Goal: Information Seeking & Learning: Learn about a topic

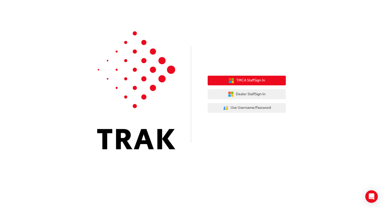
click at [266, 77] on button "TMCA Staff Sign In" at bounding box center [247, 81] width 78 height 10
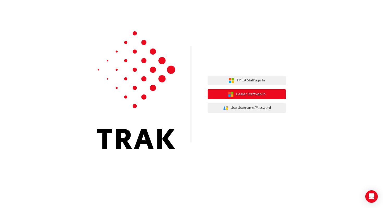
click at [244, 92] on span "Dealer Staff Sign In" at bounding box center [251, 94] width 30 height 6
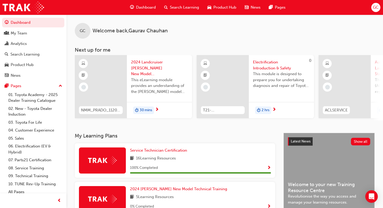
click at [157, 108] on span "next-icon" at bounding box center [157, 109] width 4 height 5
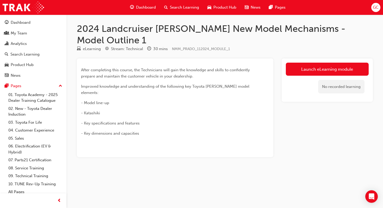
click at [144, 8] on span "Dashboard" at bounding box center [146, 7] width 20 height 6
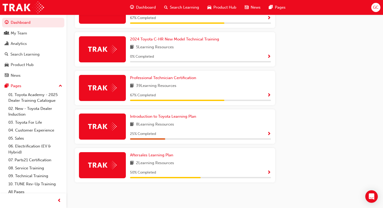
scroll to position [306, 0]
click at [109, 82] on div at bounding box center [102, 88] width 47 height 26
click at [109, 83] on div at bounding box center [102, 88] width 47 height 26
click at [270, 96] on span "Show Progress" at bounding box center [269, 95] width 4 height 5
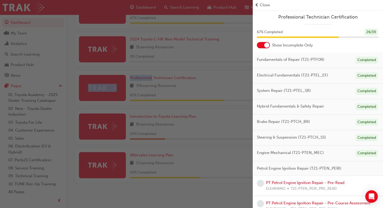
click at [243, 86] on div "button" at bounding box center [126, 104] width 253 height 208
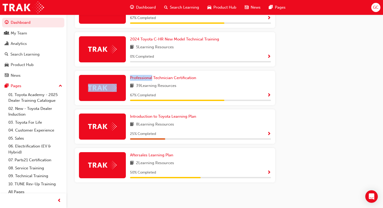
click at [269, 94] on span "Show Progress" at bounding box center [269, 95] width 4 height 5
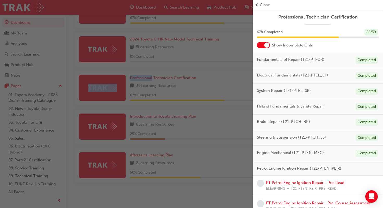
click at [366, 14] on span "Professional Technician Certification" at bounding box center [318, 17] width 122 height 6
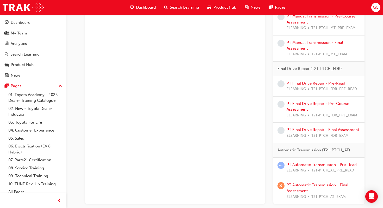
scroll to position [412, 0]
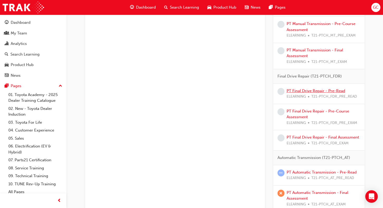
click at [334, 90] on link "PT Final Drive Repair - Pre-Read" at bounding box center [316, 90] width 59 height 5
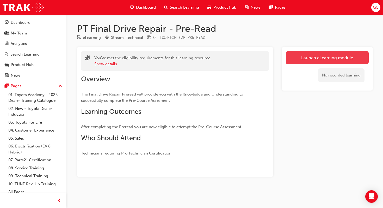
click at [323, 59] on link "Launch eLearning module" at bounding box center [327, 57] width 83 height 13
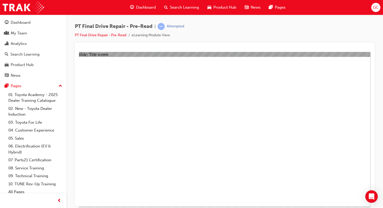
click at [163, 26] on span "learningRecordVerb_ATTEMPT-icon" at bounding box center [161, 26] width 7 height 7
click at [348, 39] on div "PT Final Drive Repair - Pre-Read | Attempted PT Final Drive Repair - Pre-Read e…" at bounding box center [225, 33] width 300 height 20
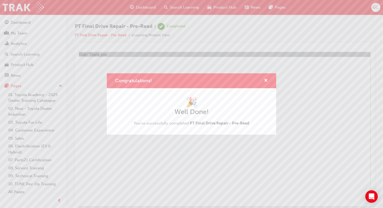
click at [155, 175] on div "Congratulations! 🎉 Well Done! You've successfully completed PT Final Drive Repa…" at bounding box center [191, 104] width 383 height 208
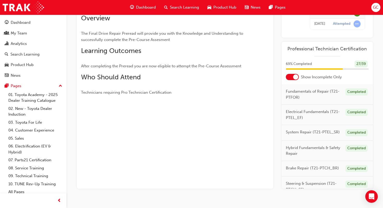
scroll to position [71, 0]
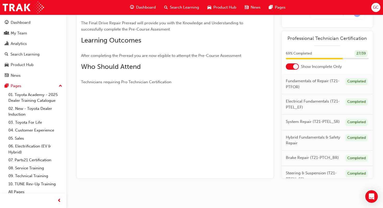
click at [228, 97] on div at bounding box center [175, 99] width 188 height 4
click at [380, 60] on div "PT Final Drive Repair - Pre-Read eLearning Stream: Technical 0 T21-PTCH_FDR_PRE…" at bounding box center [225, 73] width 313 height 243
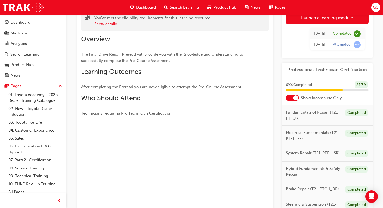
scroll to position [29, 0]
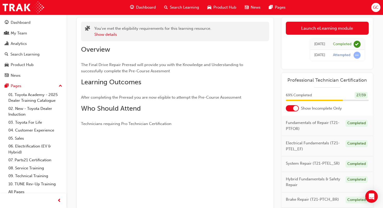
click at [139, 8] on span "Dashboard" at bounding box center [146, 7] width 20 height 6
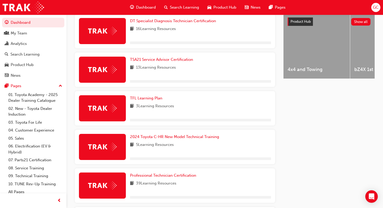
scroll to position [208, 0]
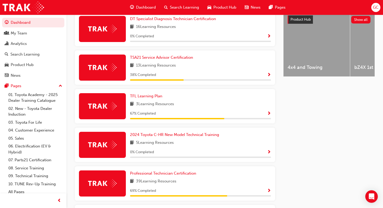
click at [269, 113] on span "Show Progress" at bounding box center [269, 113] width 4 height 5
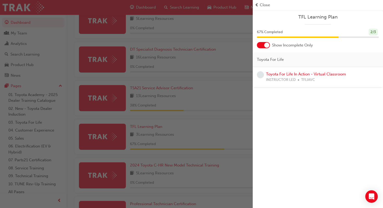
scroll to position [177, 0]
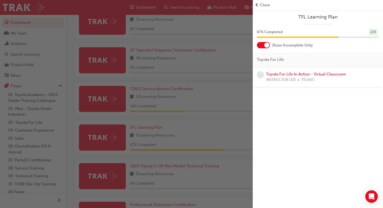
click at [257, 6] on span "prev-icon" at bounding box center [257, 5] width 4 height 6
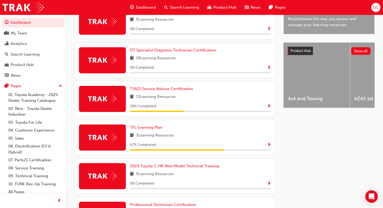
click at [268, 145] on span "Show Progress" at bounding box center [269, 145] width 4 height 5
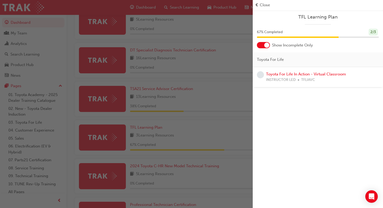
click at [146, 8] on div "button" at bounding box center [126, 104] width 253 height 208
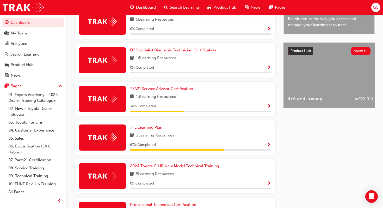
click at [146, 8] on span "Dashboard" at bounding box center [146, 7] width 20 height 6
click at [145, 8] on span "Dashboard" at bounding box center [146, 7] width 20 height 6
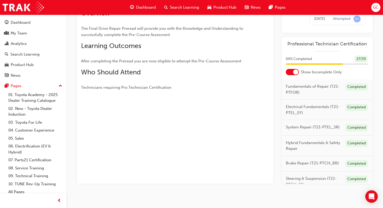
scroll to position [71, 0]
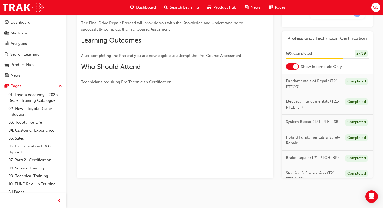
click at [339, 40] on span "Professional Technician Certification" at bounding box center [327, 38] width 83 height 6
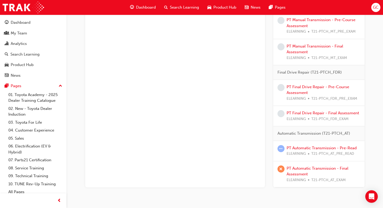
scroll to position [417, 0]
click at [332, 86] on link "PT Final Drive Repair - Pre-Course Assessment" at bounding box center [318, 89] width 63 height 11
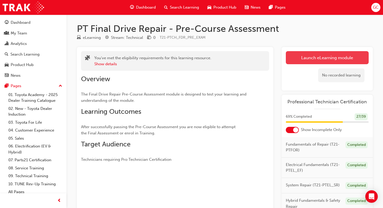
click at [335, 57] on link "Launch eLearning module" at bounding box center [327, 57] width 83 height 13
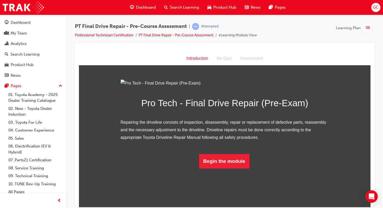
click at [379, 67] on div "PT Final Drive Repair - Pre-Course Assessment | Attempted Professional Technici…" at bounding box center [224, 105] width 317 height 180
click at [338, 90] on div "Pro Tech - Final Drive Repair (Pre-Exam) Repairing the driveline consists of in…" at bounding box center [225, 123] width 292 height 89
click at [208, 168] on button "Begin the module" at bounding box center [224, 160] width 50 height 15
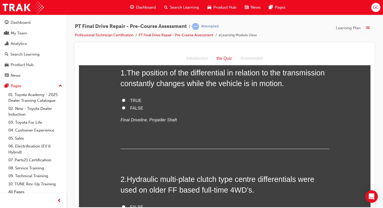
scroll to position [0, 0]
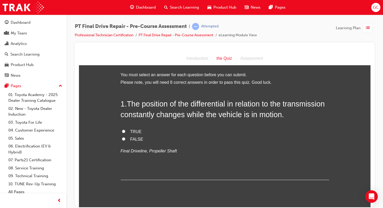
click at [125, 139] on input "FALSE" at bounding box center [123, 138] width 3 height 3
radio input "true"
click at [122, 129] on input "TRUE" at bounding box center [123, 130] width 3 height 3
radio input "true"
click at [124, 138] on input "FALSE" at bounding box center [123, 138] width 3 height 3
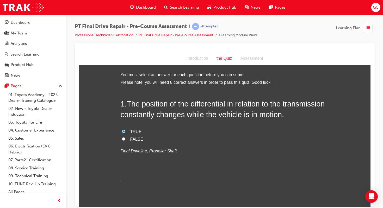
radio input "true"
click at [122, 129] on input "TRUE" at bounding box center [123, 130] width 3 height 3
radio input "true"
click at [124, 139] on input "FALSE" at bounding box center [123, 138] width 3 height 3
radio input "true"
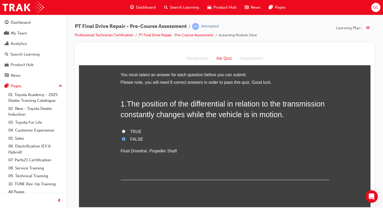
click at [122, 129] on input "TRUE" at bounding box center [123, 130] width 3 height 3
radio input "true"
click at [122, 137] on input "FALSE" at bounding box center [123, 138] width 3 height 3
radio input "true"
click at [301, 53] on div "Introduction the Quiz Assessment" at bounding box center [225, 59] width 292 height 14
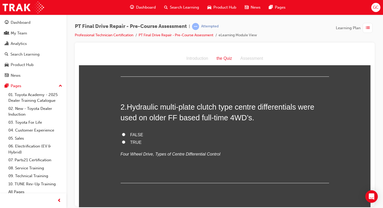
scroll to position [104, 0]
click at [124, 140] on input "TRUE" at bounding box center [123, 140] width 3 height 3
radio input "true"
click at [122, 131] on input "FALSE" at bounding box center [123, 132] width 3 height 3
radio input "true"
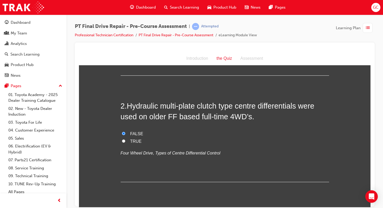
click at [123, 141] on input "TRUE" at bounding box center [123, 140] width 3 height 3
radio input "true"
click at [281, 70] on div "1 . The position of the differential in relation to the transmission constantly…" at bounding box center [225, 34] width 208 height 81
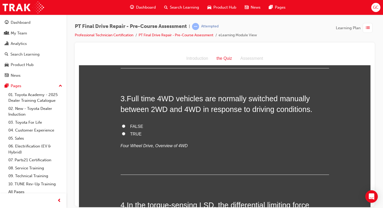
scroll to position [219, 0]
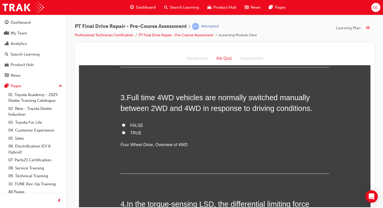
click at [124, 132] on input "TRUE" at bounding box center [123, 132] width 3 height 3
radio input "true"
click at [125, 125] on input "FALSE" at bounding box center [123, 124] width 3 height 3
radio input "true"
click at [122, 131] on input "TRUE" at bounding box center [123, 132] width 3 height 3
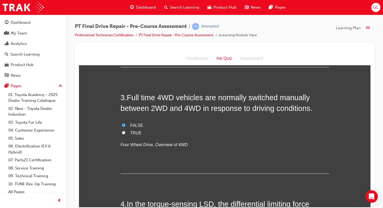
radio input "true"
click at [127, 125] on label "FALSE" at bounding box center [225, 125] width 208 height 8
click at [125, 125] on input "FALSE" at bounding box center [123, 124] width 3 height 3
radio input "true"
click at [285, 58] on div "Introduction the Quiz Assessment" at bounding box center [225, 59] width 292 height 14
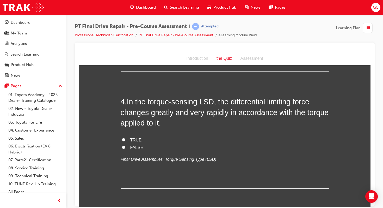
scroll to position [323, 0]
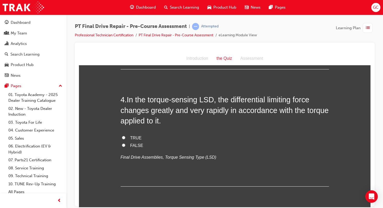
click at [124, 138] on input "TRUE" at bounding box center [123, 137] width 3 height 3
radio input "true"
click at [335, 51] on div at bounding box center [225, 49] width 292 height 5
click at [335, 55] on div "Introduction the Quiz Assessment" at bounding box center [225, 59] width 292 height 14
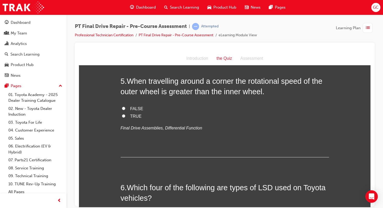
scroll to position [448, 0]
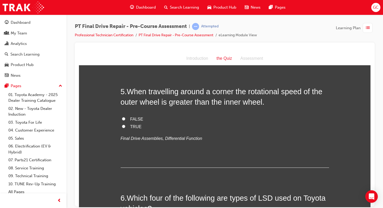
click at [123, 126] on input "TRUE" at bounding box center [123, 125] width 3 height 3
radio input "true"
click at [373, 105] on div at bounding box center [225, 123] width 300 height 163
click at [345, 60] on div "Introduction the Quiz Assessment" at bounding box center [225, 59] width 292 height 14
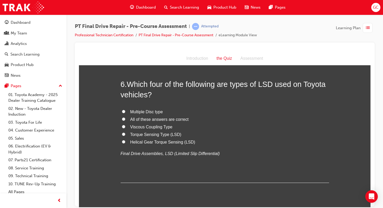
scroll to position [563, 0]
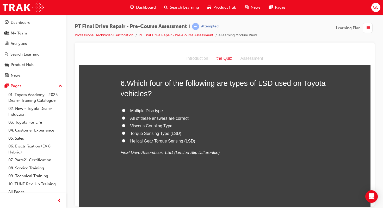
click at [124, 118] on input "All of these answers are correct" at bounding box center [123, 117] width 3 height 3
radio input "true"
click at [280, 57] on div "Introduction the Quiz Assessment" at bounding box center [225, 59] width 292 height 14
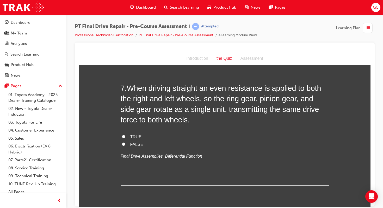
scroll to position [688, 0]
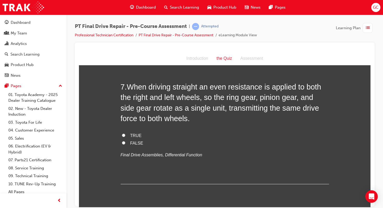
click at [123, 135] on input "TRUE" at bounding box center [123, 134] width 3 height 3
radio input "true"
click at [170, 57] on div "Introduction the Quiz Assessment" at bounding box center [225, 59] width 292 height 14
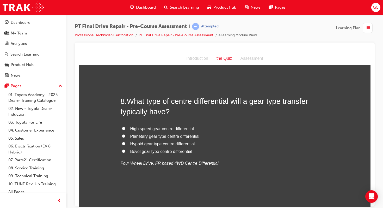
scroll to position [803, 0]
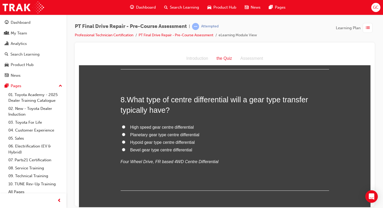
click at [123, 134] on input "Planetary gear type centre differential" at bounding box center [123, 133] width 3 height 3
radio input "true"
click at [170, 59] on div "Introduction the Quiz Assessment" at bounding box center [225, 59] width 292 height 14
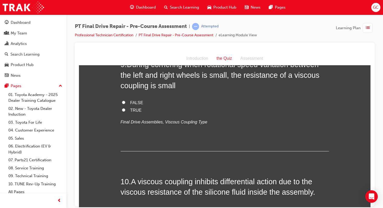
scroll to position [969, 0]
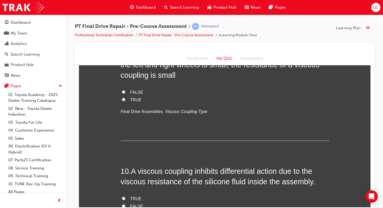
click at [124, 99] on input "TRUE" at bounding box center [123, 98] width 3 height 3
radio input "true"
click at [282, 50] on div at bounding box center [225, 49] width 292 height 5
click at [294, 56] on div "Introduction the Quiz Assessment" at bounding box center [225, 59] width 292 height 14
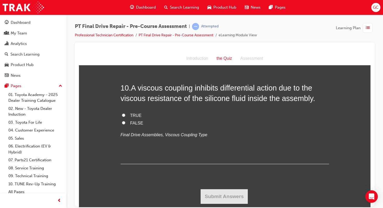
scroll to position [1053, 0]
click at [125, 113] on input "TRUE" at bounding box center [123, 114] width 3 height 3
radio input "true"
click at [221, 195] on button "Submit Answers" at bounding box center [224, 195] width 47 height 15
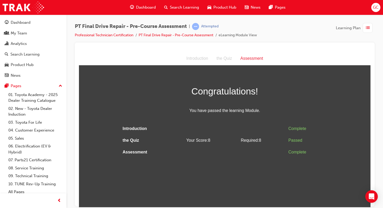
scroll to position [0, 0]
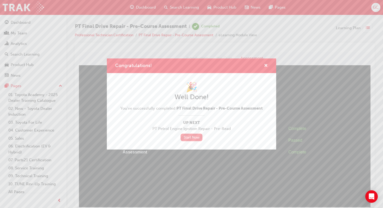
click at [191, 138] on link "Start Now" at bounding box center [192, 137] width 22 height 8
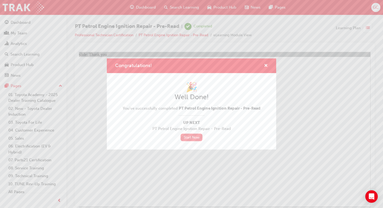
click at [194, 137] on link "Start Now" at bounding box center [192, 137] width 22 height 8
click at [191, 139] on link "Start Now" at bounding box center [192, 137] width 22 height 8
click at [266, 64] on span "cross-icon" at bounding box center [266, 66] width 4 height 5
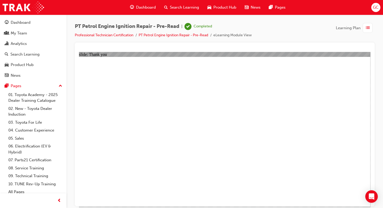
click at [149, 9] on span "Dashboard" at bounding box center [146, 7] width 20 height 6
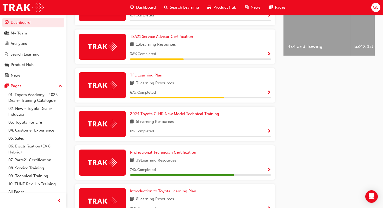
scroll to position [240, 0]
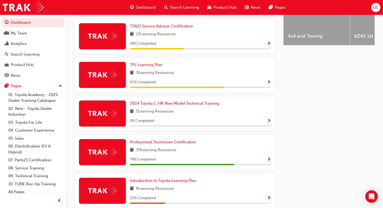
click at [270, 162] on span "Show Progress" at bounding box center [269, 159] width 4 height 5
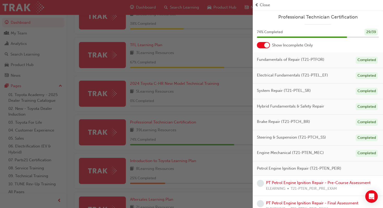
scroll to position [261, 0]
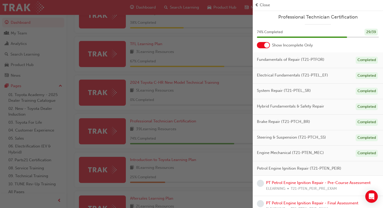
click at [323, 17] on span "Professional Technician Certification" at bounding box center [318, 17] width 122 height 6
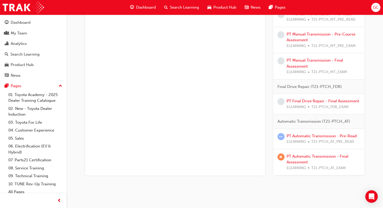
scroll to position [381, 0]
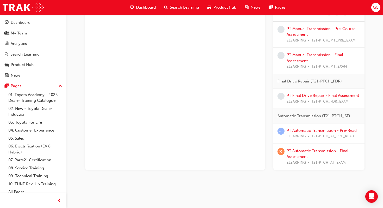
click at [297, 96] on link "PT Final Drive Repair - Final Assessment" at bounding box center [323, 95] width 72 height 5
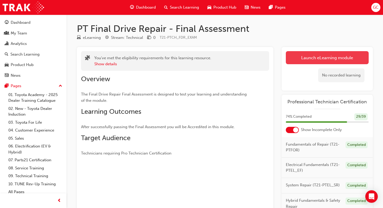
click at [328, 57] on link "Launch eLearning module" at bounding box center [327, 57] width 83 height 13
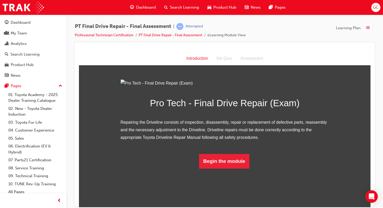
click at [342, 53] on div "Introduction the Quiz Assessment" at bounding box center [225, 59] width 292 height 14
click at [218, 168] on button "Begin the module" at bounding box center [224, 160] width 50 height 15
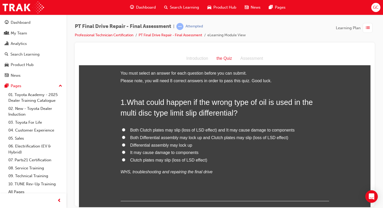
scroll to position [0, 0]
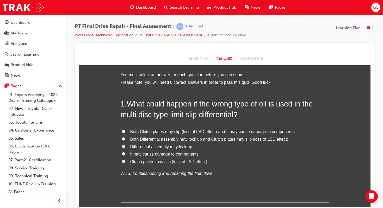
click at [123, 131] on input "Both Clutch plates may slip (loss of LSD effect) and It may cause damage to com…" at bounding box center [123, 130] width 3 height 3
radio input "true"
click at [296, 59] on div "Introduction the Quiz Assessment" at bounding box center [225, 59] width 292 height 14
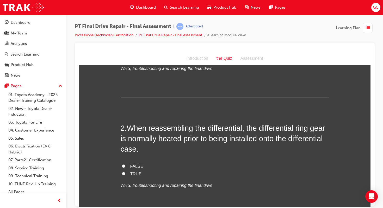
scroll to position [115, 0]
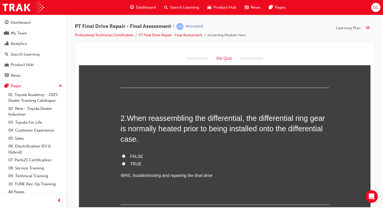
click at [124, 164] on input "TRUE" at bounding box center [123, 163] width 3 height 3
radio input "true"
click at [284, 61] on div "Introduction the Quiz Assessment" at bounding box center [225, 59] width 292 height 14
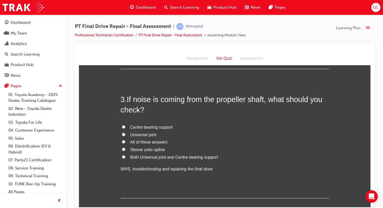
scroll to position [261, 0]
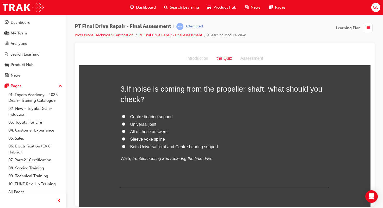
click at [124, 131] on input "All of these answers" at bounding box center [123, 130] width 3 height 3
radio input "true"
click at [272, 49] on div at bounding box center [225, 49] width 292 height 5
click at [290, 52] on div "Introduction the Quiz Assessment" at bounding box center [225, 59] width 292 height 14
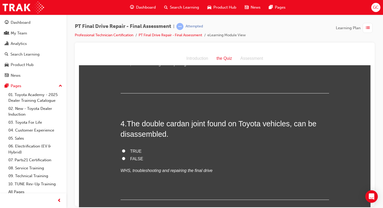
scroll to position [365, 0]
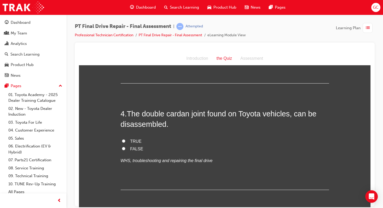
click at [124, 141] on input "TRUE" at bounding box center [123, 140] width 3 height 3
radio input "true"
click at [372, 103] on div at bounding box center [225, 123] width 300 height 163
click at [328, 62] on div "Introduction the Quiz Assessment" at bounding box center [225, 59] width 292 height 14
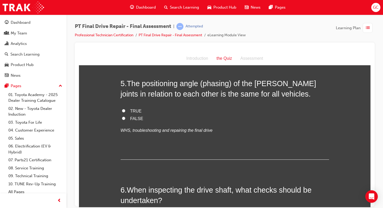
scroll to position [500, 0]
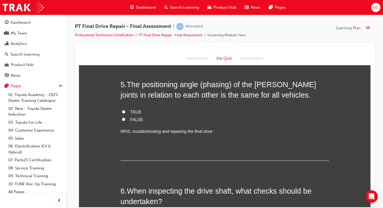
click at [123, 119] on input "FALSE" at bounding box center [123, 118] width 3 height 3
radio input "true"
click at [274, 54] on div "Introduction the Quiz Assessment" at bounding box center [225, 59] width 292 height 14
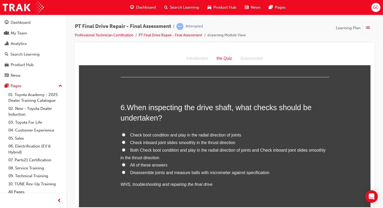
scroll to position [594, 0]
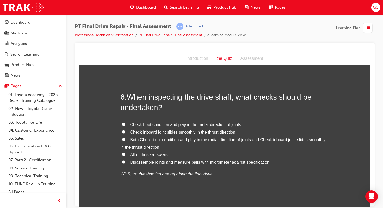
click at [122, 154] on input "All of these answers" at bounding box center [123, 153] width 3 height 3
radio input "true"
click at [269, 59] on div "Introduction the Quiz Assessment" at bounding box center [225, 59] width 292 height 14
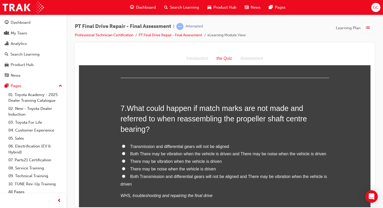
scroll to position [730, 0]
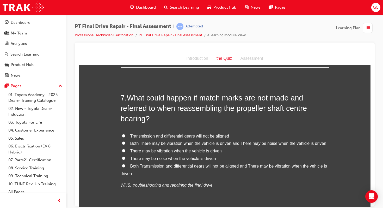
click at [125, 144] on label "Both There may be vibration when the vehicle is driven and There may be noise w…" at bounding box center [225, 143] width 208 height 8
click at [125, 144] on input "Both There may be vibration when the vehicle is driven and There may be noise w…" at bounding box center [123, 142] width 3 height 3
radio input "true"
click at [311, 61] on div "Introduction the Quiz Assessment" at bounding box center [225, 59] width 292 height 14
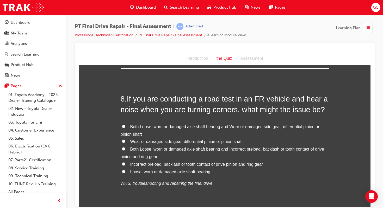
scroll to position [876, 0]
click at [123, 126] on input "Both Loose, worn or damaged axle shaft bearing and Wear or damaged side gear, d…" at bounding box center [123, 125] width 3 height 3
radio input "true"
click at [122, 139] on input "Wear or damaged side gear, differential pinion or pinion shaft" at bounding box center [123, 140] width 3 height 3
radio input "true"
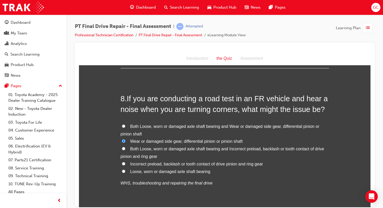
click at [122, 146] on input "Both Loose, worn or damaged axle shaft bearing and Incorrect preload, backlash …" at bounding box center [123, 147] width 3 height 3
radio input "true"
click at [122, 139] on input "Wear or damaged side gear, differential pinion or pinion shaft" at bounding box center [123, 140] width 3 height 3
radio input "true"
click at [122, 124] on input "Both Loose, worn or damaged axle shaft bearing and Wear or damaged side gear, d…" at bounding box center [123, 125] width 3 height 3
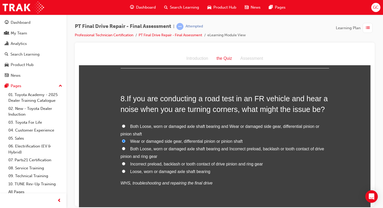
radio input "true"
click at [304, 54] on div "Introduction the Quiz Assessment" at bounding box center [225, 59] width 292 height 14
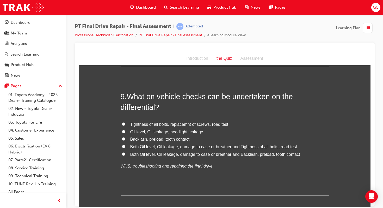
scroll to position [1032, 0]
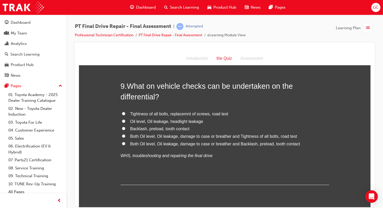
click at [124, 136] on input "Both Oil level, Oil leakage, damage to case or breather and Tightness of all bo…" at bounding box center [123, 135] width 3 height 3
radio input "true"
click at [267, 55] on div "Assessment" at bounding box center [251, 58] width 31 height 8
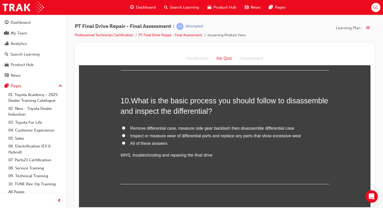
scroll to position [1147, 0]
click at [124, 142] on input "All of these answers" at bounding box center [123, 142] width 3 height 3
radio input "true"
click at [287, 57] on div "Introduction the Quiz Assessment" at bounding box center [225, 59] width 292 height 14
click at [300, 59] on div "Introduction the Quiz Assessment" at bounding box center [225, 59] width 292 height 14
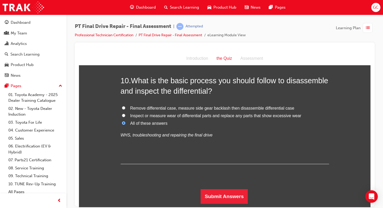
scroll to position [1167, 0]
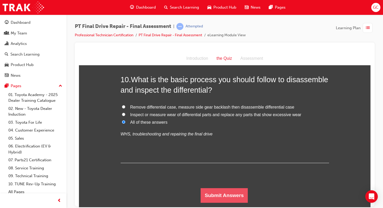
click at [222, 190] on button "Submit Answers" at bounding box center [224, 195] width 47 height 15
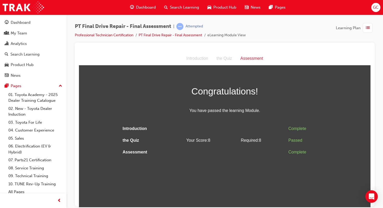
scroll to position [0, 0]
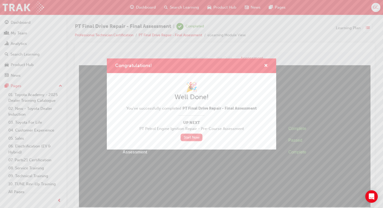
click at [196, 136] on link "Start Now" at bounding box center [192, 137] width 22 height 8
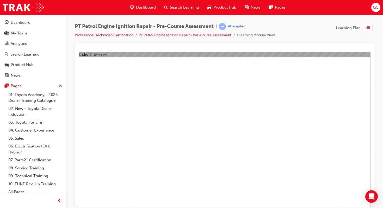
click at [138, 7] on span "Dashboard" at bounding box center [146, 7] width 20 height 6
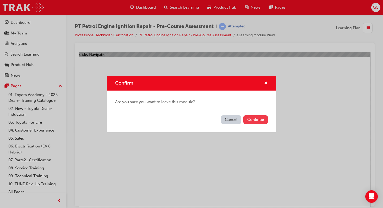
click at [253, 120] on button "Continue" at bounding box center [255, 119] width 24 height 9
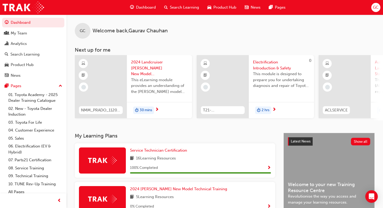
click at [151, 8] on span "Dashboard" at bounding box center [146, 7] width 20 height 6
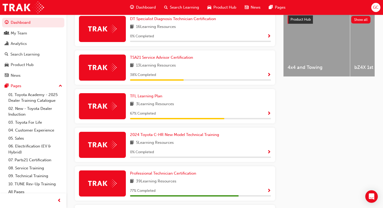
scroll to position [219, 0]
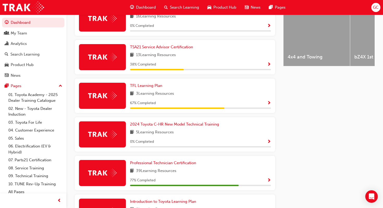
click at [269, 182] on span "Show Progress" at bounding box center [269, 180] width 4 height 5
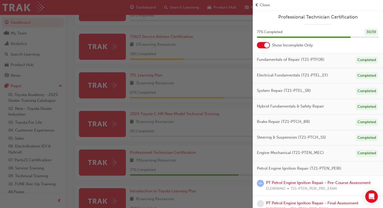
scroll to position [240, 0]
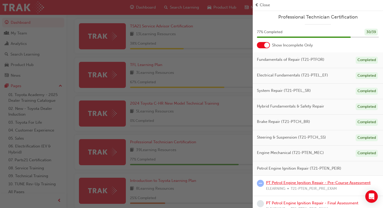
click at [345, 181] on link "PT Petrol Engine Ignition Repair - Pre-Course Assessment" at bounding box center [318, 182] width 104 height 5
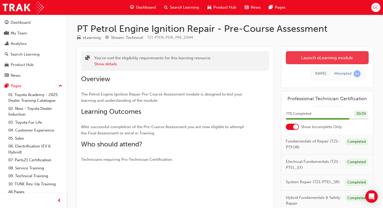
click at [316, 59] on link "Launch eLearning module" at bounding box center [327, 57] width 83 height 13
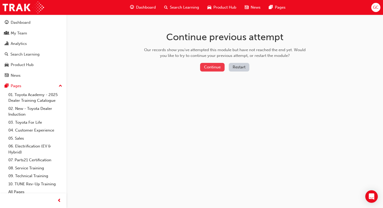
click at [210, 69] on button "Continue" at bounding box center [212, 67] width 24 height 9
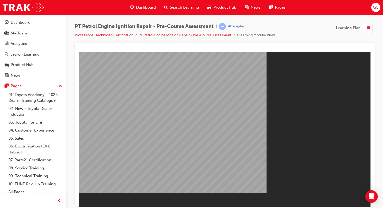
click at [137, 7] on span "Dashboard" at bounding box center [146, 7] width 20 height 6
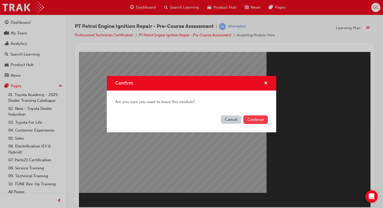
click at [253, 117] on button "Continue" at bounding box center [255, 119] width 24 height 9
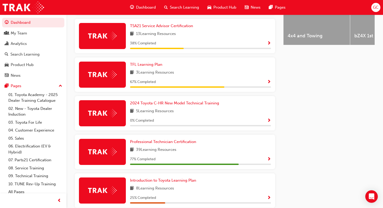
scroll to position [250, 0]
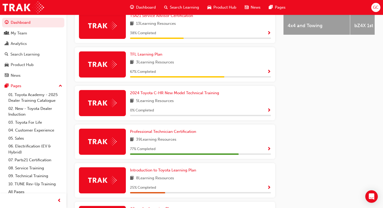
click at [270, 149] on span "Show Progress" at bounding box center [269, 149] width 4 height 5
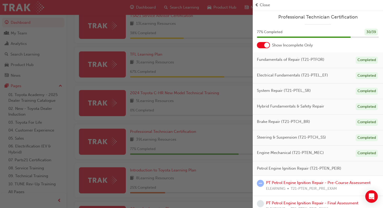
click at [348, 17] on span "Professional Technician Certification" at bounding box center [318, 17] width 122 height 6
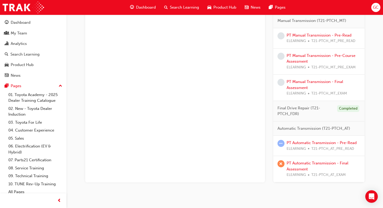
scroll to position [365, 0]
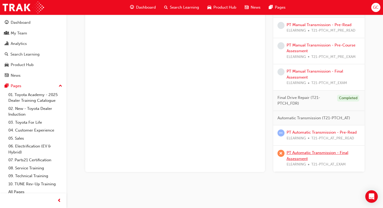
click at [305, 154] on link "PT Automatic Transmission - Final Assessment" at bounding box center [318, 155] width 62 height 11
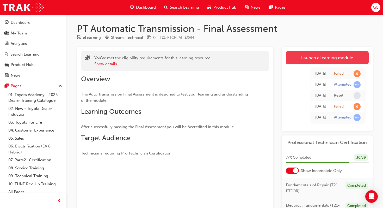
click at [328, 60] on link "Launch eLearning module" at bounding box center [327, 57] width 83 height 13
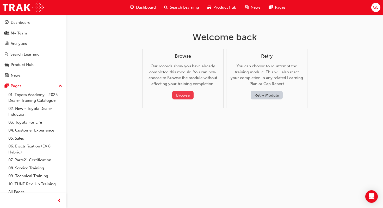
click at [182, 93] on button "Browse" at bounding box center [182, 95] width 21 height 9
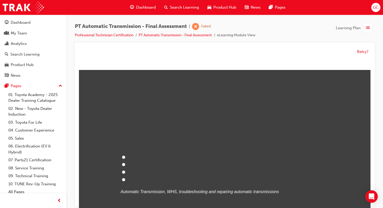
scroll to position [4, 0]
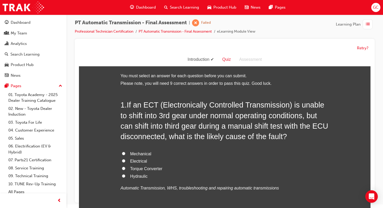
click at [334, 63] on div "Introduction Quiz Assessment" at bounding box center [225, 60] width 292 height 14
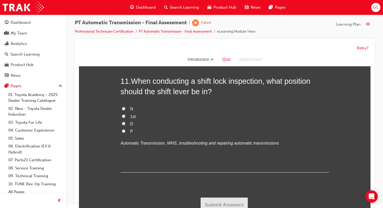
scroll to position [1263, 0]
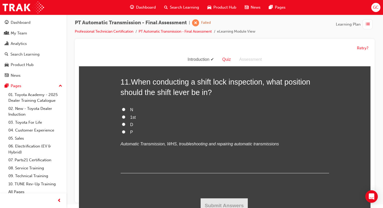
click at [123, 132] on input "P" at bounding box center [123, 131] width 3 height 3
radio input "true"
click at [276, 57] on div "Introduction Quiz Assessment" at bounding box center [225, 60] width 292 height 14
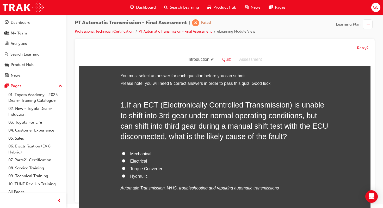
scroll to position [0, 0]
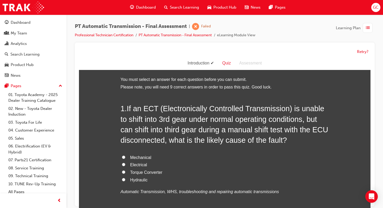
click at [124, 164] on input "Electrical" at bounding box center [123, 164] width 3 height 3
radio input "true"
click at [301, 67] on div "Introduction Quiz Assessment" at bounding box center [225, 64] width 292 height 14
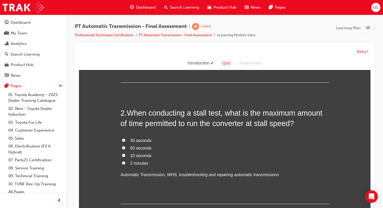
scroll to position [146, 0]
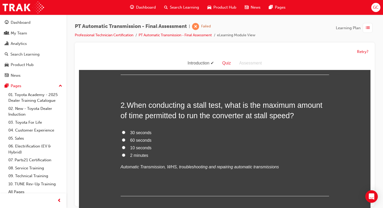
click at [124, 148] on input "10 seconds" at bounding box center [123, 147] width 3 height 3
radio input "true"
click at [270, 64] on div "Introduction Quiz Assessment" at bounding box center [225, 64] width 292 height 14
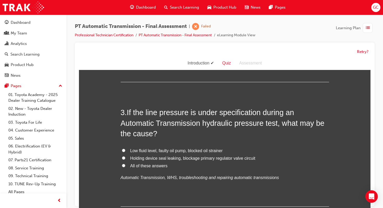
scroll to position [261, 0]
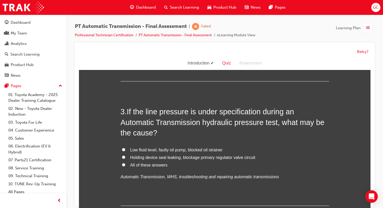
click at [123, 165] on input "All of these answers" at bounding box center [123, 164] width 3 height 3
radio input "true"
click at [371, 107] on div "Retry?" at bounding box center [225, 123] width 300 height 163
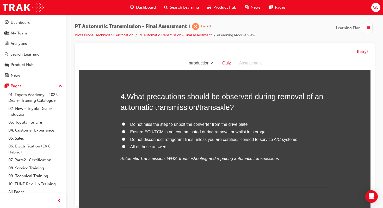
scroll to position [407, 0]
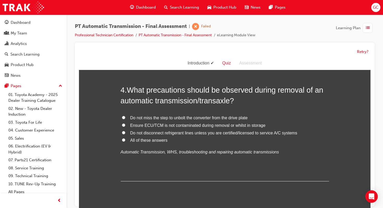
click at [124, 141] on input "All of these answers" at bounding box center [123, 139] width 3 height 3
radio input "true"
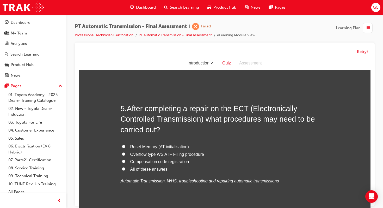
scroll to position [511, 0]
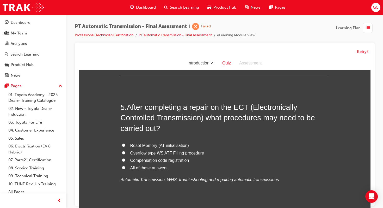
click at [124, 168] on input "All of these answers" at bounding box center [123, 167] width 3 height 3
radio input "true"
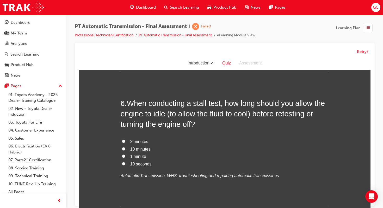
scroll to position [657, 0]
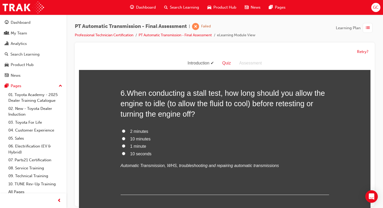
click at [125, 146] on input "1 minute" at bounding box center [123, 145] width 3 height 3
radio input "true"
click at [369, 120] on div "You must select an answer for each question before you can submit. Please note,…" at bounding box center [225, 121] width 292 height 1404
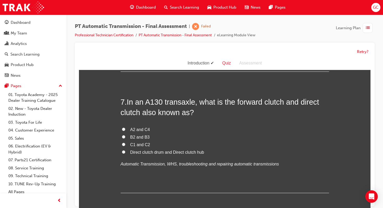
scroll to position [782, 0]
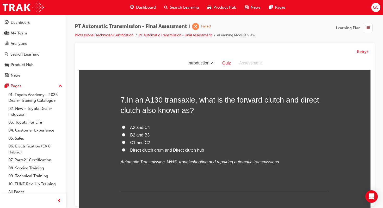
click at [124, 142] on input "C1 and C2" at bounding box center [123, 141] width 3 height 3
radio input "true"
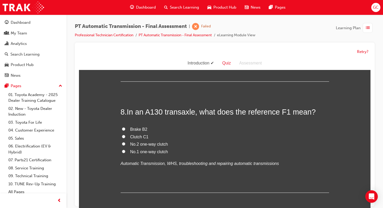
scroll to position [896, 0]
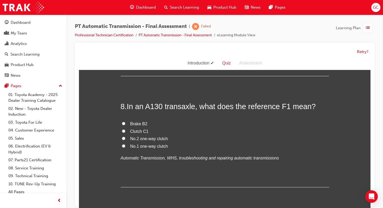
click at [128, 146] on label "No.1 one-way clutch" at bounding box center [225, 147] width 208 height 8
click at [125, 146] on input "No.1 one-way clutch" at bounding box center [123, 145] width 3 height 3
radio input "true"
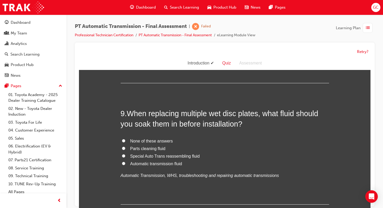
scroll to position [1001, 0]
click at [123, 163] on input "Automatic transmission fluid" at bounding box center [123, 162] width 3 height 3
radio input "true"
click at [319, 64] on div "Introduction Quiz Assessment" at bounding box center [225, 64] width 292 height 14
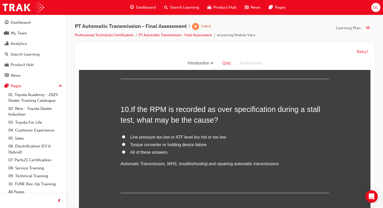
scroll to position [1136, 0]
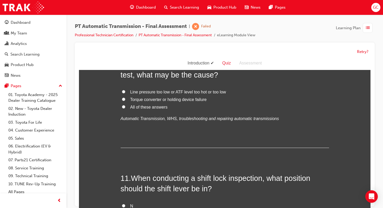
scroll to position [1167, 0]
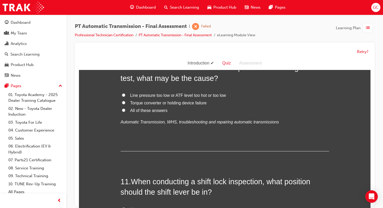
click at [125, 110] on input "All of these answers" at bounding box center [123, 109] width 3 height 3
radio input "true"
click at [122, 93] on input "Line pressure too low or ATF level too hot or too low" at bounding box center [123, 94] width 3 height 3
radio input "true"
click at [122, 101] on input "Torque converter or holding device failure" at bounding box center [123, 102] width 3 height 3
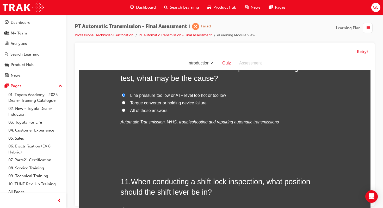
radio input "true"
click at [122, 108] on input "All of these answers" at bounding box center [123, 109] width 3 height 3
radio input "true"
click at [122, 93] on input "Line pressure too low or ATF level too hot or too low" at bounding box center [123, 94] width 3 height 3
radio input "true"
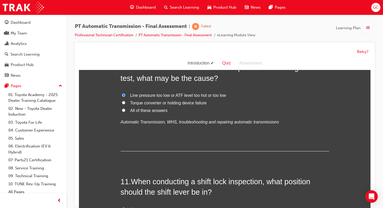
click at [122, 101] on input "Torque converter or holding device failure" at bounding box center [123, 102] width 3 height 3
radio input "true"
click at [122, 108] on input "All of these answers" at bounding box center [123, 109] width 3 height 3
radio input "true"
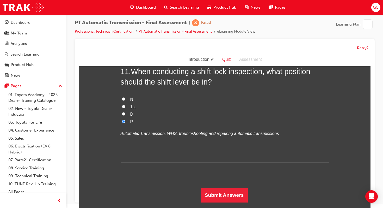
scroll to position [4, 0]
click at [241, 190] on button "Submit Answers" at bounding box center [224, 195] width 47 height 15
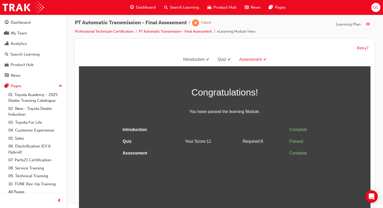
scroll to position [0, 0]
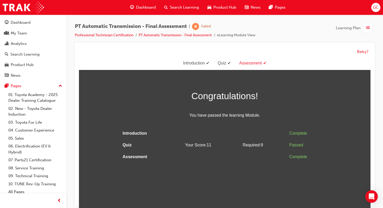
click at [141, 8] on span "Dashboard" at bounding box center [146, 7] width 20 height 6
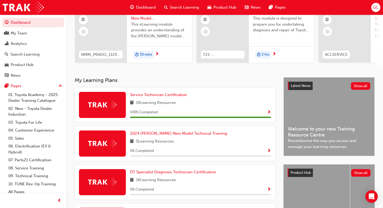
scroll to position [45, 0]
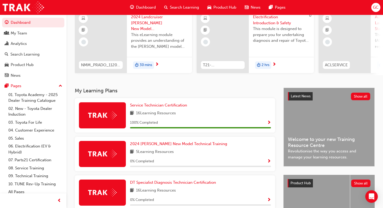
click at [147, 8] on span "Dashboard" at bounding box center [146, 7] width 20 height 6
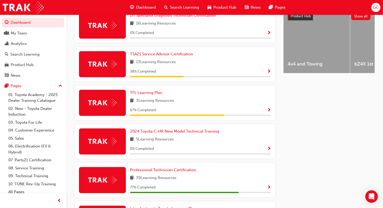
scroll to position [222, 0]
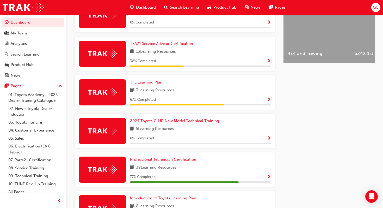
click at [268, 177] on span "Show Progress" at bounding box center [269, 177] width 4 height 5
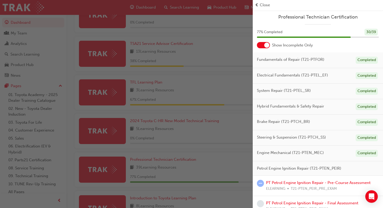
click at [341, 17] on span "Professional Technician Certification" at bounding box center [318, 17] width 122 height 6
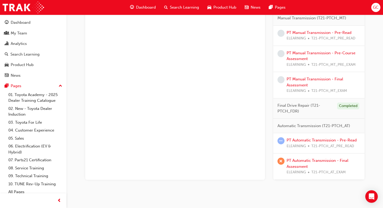
scroll to position [365, 0]
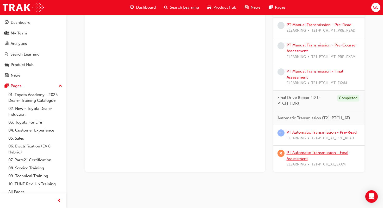
click at [302, 152] on link "PT Automatic Transmission - Final Assessment" at bounding box center [318, 155] width 62 height 11
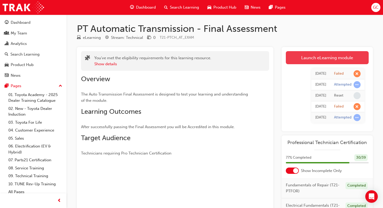
click at [345, 55] on link "Launch eLearning module" at bounding box center [327, 57] width 83 height 13
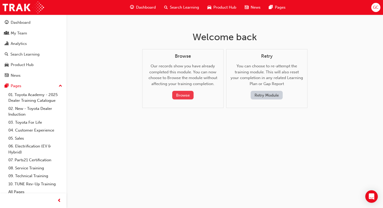
click at [181, 95] on button "Browse" at bounding box center [182, 95] width 21 height 9
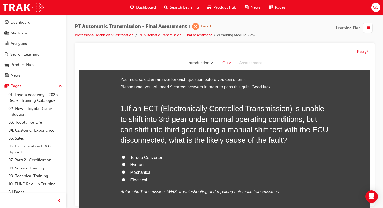
click at [138, 8] on span "Dashboard" at bounding box center [146, 7] width 20 height 6
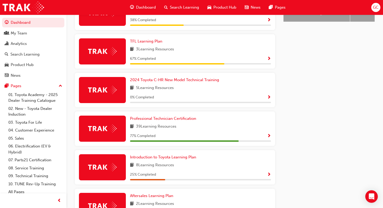
scroll to position [271, 0]
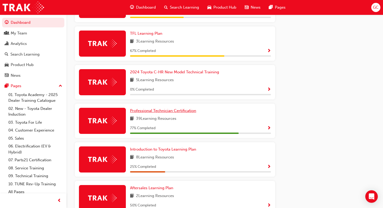
click at [174, 112] on span "Professional Technician Certification" at bounding box center [163, 110] width 66 height 5
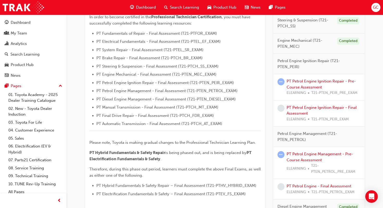
scroll to position [148, 0]
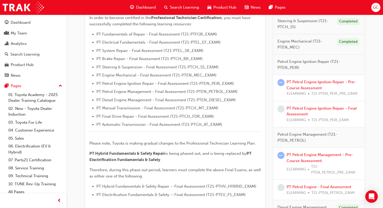
click at [308, 84] on div "PT Petrol Engine Ignition Repair - Pre-Course Assessment ELEARNING T21-PTEN_PEI…" at bounding box center [324, 88] width 74 height 18
click at [307, 88] on link "PT Petrol Engine Ignition Repair - Pre-Course Assessment" at bounding box center [321, 84] width 69 height 11
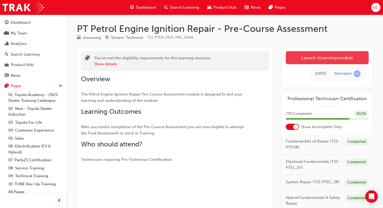
click at [308, 59] on link "Launch eLearning module" at bounding box center [327, 57] width 83 height 13
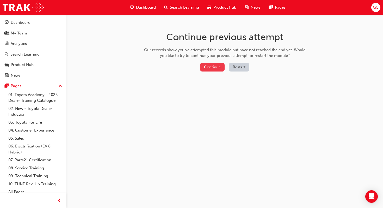
click at [217, 67] on button "Continue" at bounding box center [212, 67] width 24 height 9
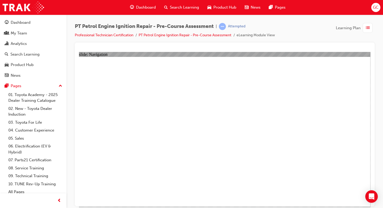
radio input "true"
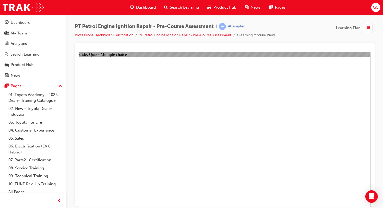
radio input "true"
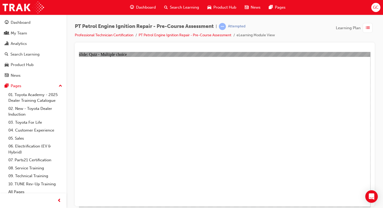
radio input "true"
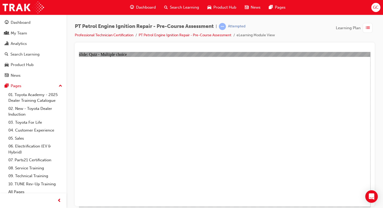
radio input "true"
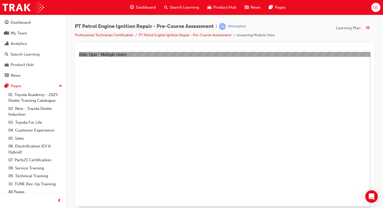
radio input "true"
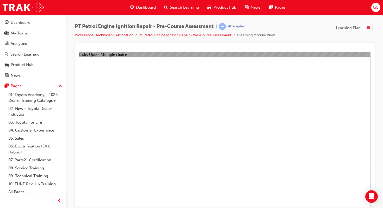
radio input "true"
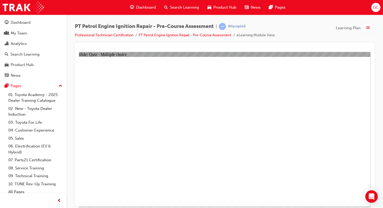
radio input "true"
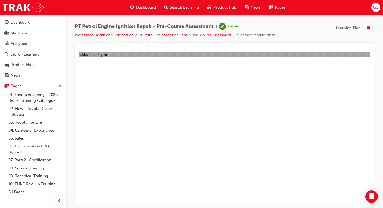
click at [149, 7] on span "Dashboard" at bounding box center [146, 7] width 20 height 6
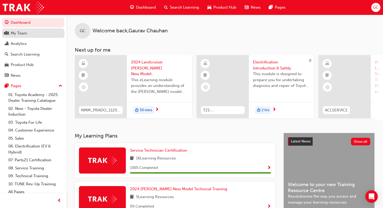
click at [29, 33] on div "My Team" at bounding box center [33, 33] width 57 height 7
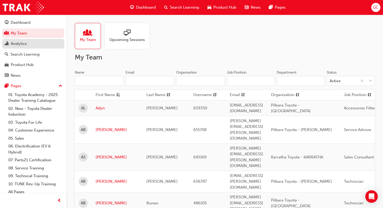
click at [27, 42] on div "Analytics" at bounding box center [33, 43] width 57 height 7
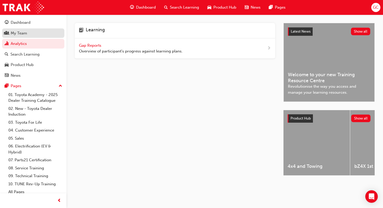
click at [26, 32] on div "My Team" at bounding box center [19, 33] width 16 height 6
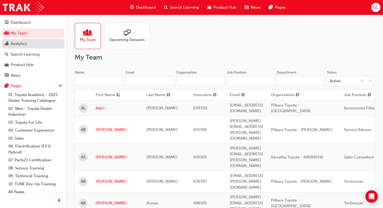
click at [25, 42] on div "Analytics" at bounding box center [19, 44] width 16 height 6
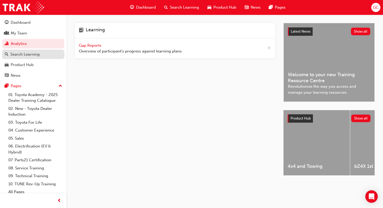
click at [22, 55] on div "Search Learning" at bounding box center [24, 54] width 29 height 6
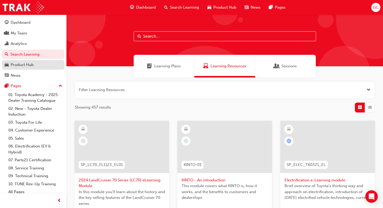
click at [21, 65] on div "Product Hub" at bounding box center [22, 65] width 23 height 6
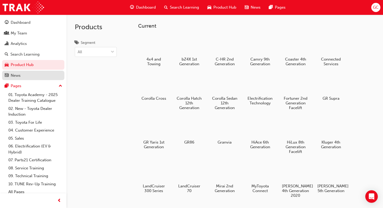
click at [16, 75] on div "News" at bounding box center [16, 75] width 10 height 6
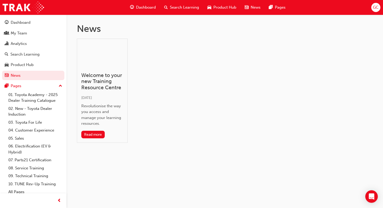
click at [60, 87] on span "up-icon" at bounding box center [61, 86] width 4 height 7
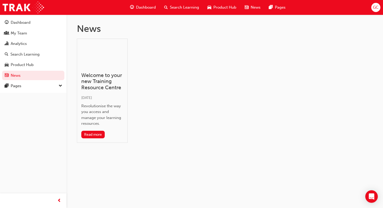
click at [60, 87] on span "down-icon" at bounding box center [61, 86] width 4 height 7
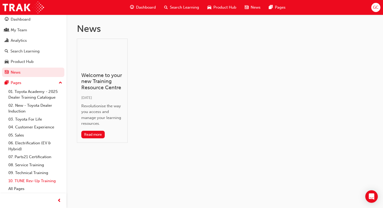
scroll to position [4, 0]
click at [147, 7] on span "Dashboard" at bounding box center [146, 7] width 20 height 6
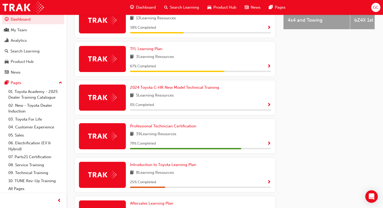
scroll to position [240, 0]
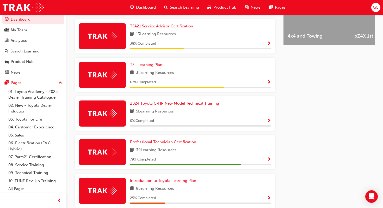
click at [268, 162] on span "Show Progress" at bounding box center [269, 159] width 4 height 5
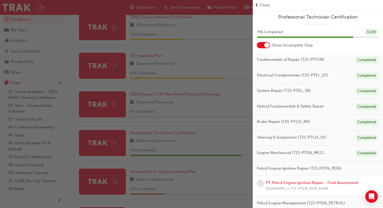
scroll to position [250, 0]
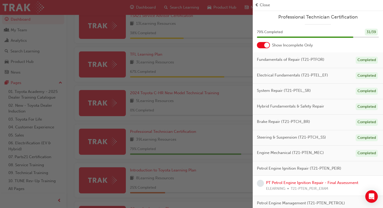
click at [323, 16] on span "Professional Technician Certification" at bounding box center [318, 17] width 122 height 6
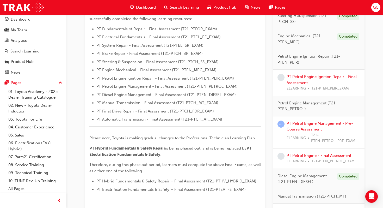
scroll to position [143, 0]
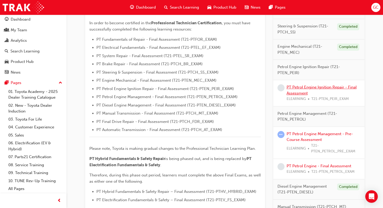
click at [351, 87] on link "PT Petrol Engine Ignition Repair - Final Assessment" at bounding box center [322, 90] width 70 height 11
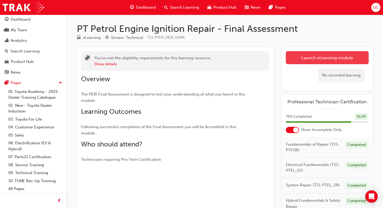
click at [335, 59] on link "Launch eLearning module" at bounding box center [327, 57] width 83 height 13
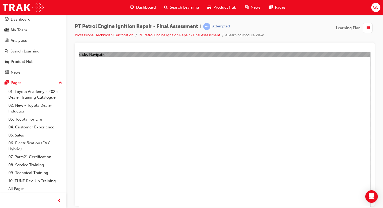
checkbox input "true"
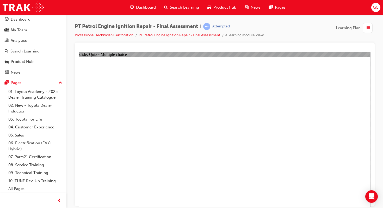
checkbox input "true"
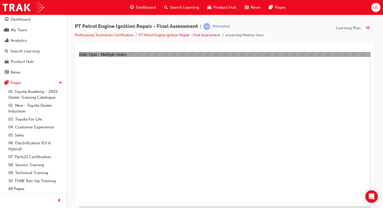
checkbox input "true"
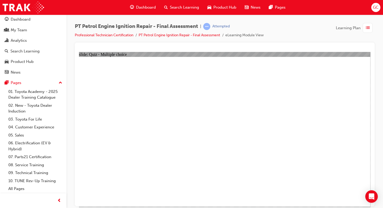
radio input "true"
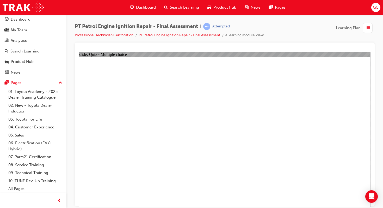
radio input "true"
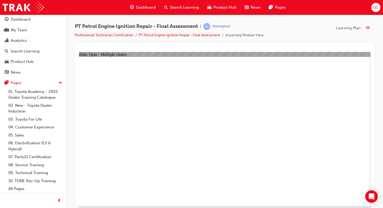
radio input "true"
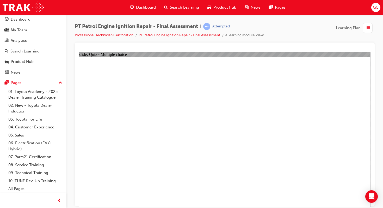
radio input "true"
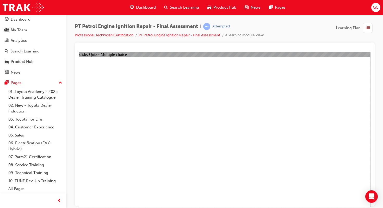
radio input "true"
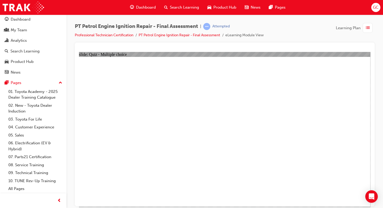
radio input "true"
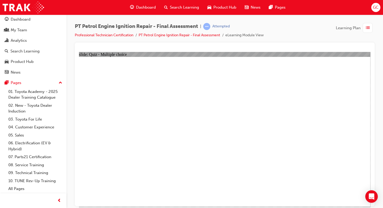
radio input "true"
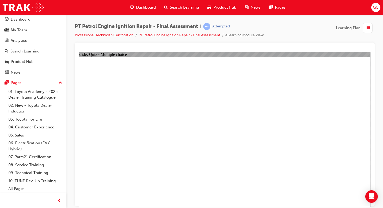
radio input "true"
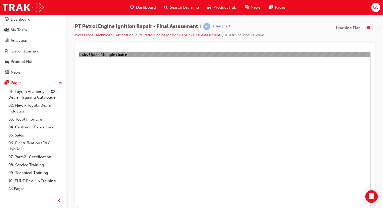
radio input "true"
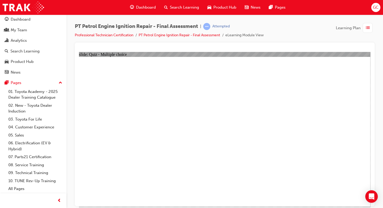
radio input "true"
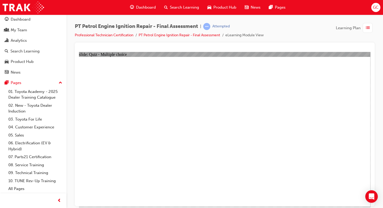
radio input "true"
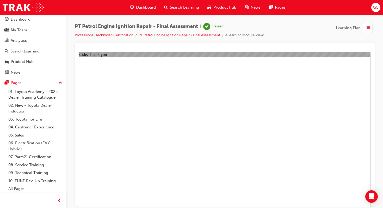
click at [138, 6] on span "Dashboard" at bounding box center [146, 7] width 20 height 6
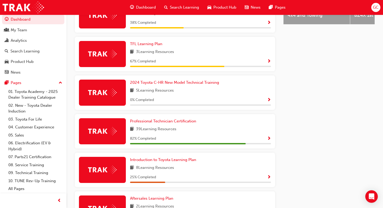
scroll to position [271, 0]
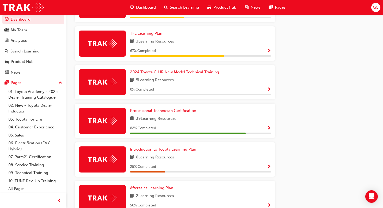
click at [269, 130] on span "Show Progress" at bounding box center [269, 128] width 4 height 5
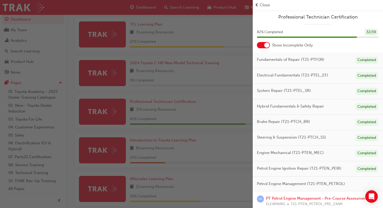
scroll to position [281, 0]
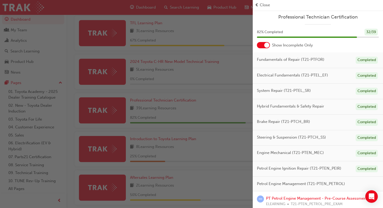
click at [345, 17] on span "Professional Technician Certification" at bounding box center [318, 17] width 122 height 6
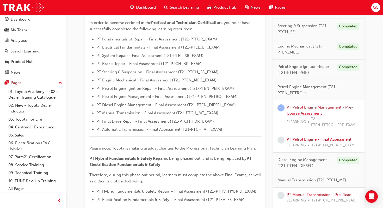
scroll to position [137, 0]
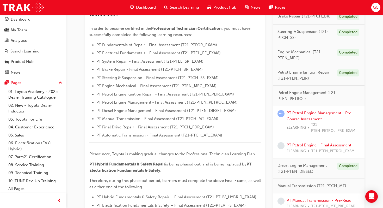
click at [309, 144] on link "PT Petrol Engine - Final Assessment" at bounding box center [319, 145] width 65 height 5
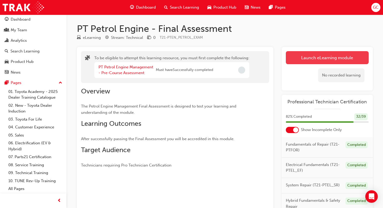
click at [313, 57] on button "Launch eLearning module" at bounding box center [327, 57] width 83 height 13
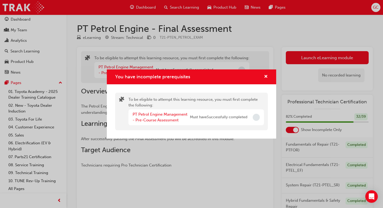
click at [256, 115] on span "Incomplete" at bounding box center [256, 117] width 7 height 7
click at [256, 117] on span "Incomplete" at bounding box center [256, 117] width 7 height 7
click at [272, 74] on div "You have incomplete prerequisites" at bounding box center [191, 76] width 169 height 15
click at [266, 77] on span "cross-icon" at bounding box center [266, 77] width 4 height 5
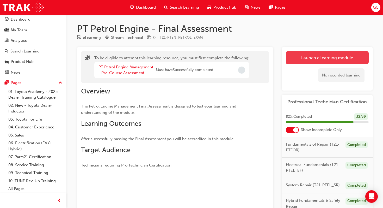
click at [322, 58] on button "Launch eLearning module" at bounding box center [327, 57] width 83 height 13
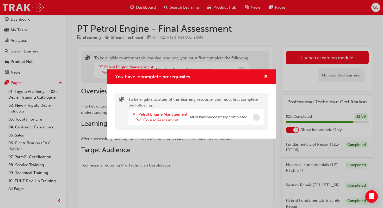
click at [264, 79] on div "You have incomplete prerequisites" at bounding box center [264, 76] width 8 height 7
click at [256, 115] on span "Incomplete" at bounding box center [256, 117] width 7 height 7
click at [230, 166] on div "You have incomplete prerequisites To be eligible to attempt this learning resou…" at bounding box center [191, 104] width 383 height 208
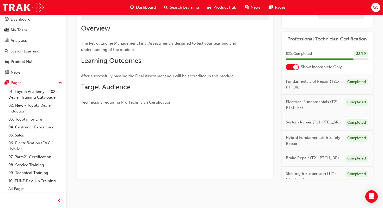
scroll to position [63, 0]
click at [340, 36] on span "Professional Technician Certification" at bounding box center [327, 38] width 83 height 6
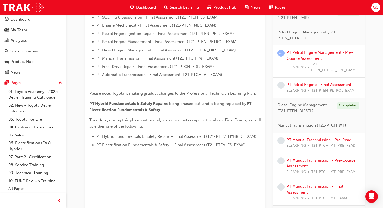
scroll to position [200, 0]
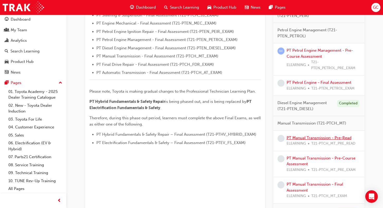
click at [300, 136] on link "PT Manual Transmission - Pre-Read" at bounding box center [319, 137] width 65 height 5
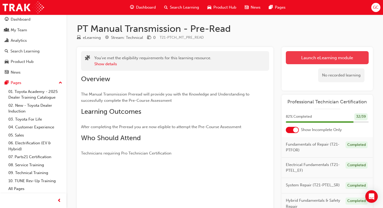
click at [326, 58] on link "Launch eLearning module" at bounding box center [327, 57] width 83 height 13
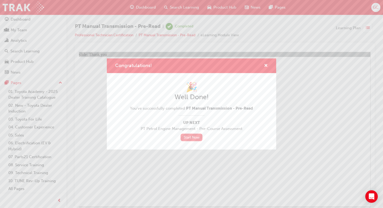
click at [194, 138] on link "Start Now" at bounding box center [192, 137] width 22 height 8
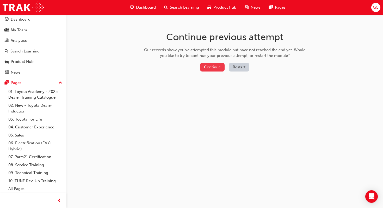
click at [208, 67] on button "Continue" at bounding box center [212, 67] width 24 height 9
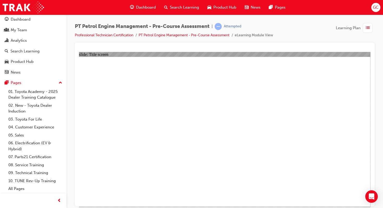
click at [365, 27] on div "button" at bounding box center [368, 28] width 10 height 10
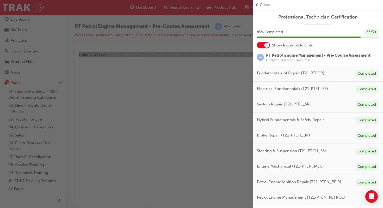
click at [333, 16] on span "Professional Technician Certification" at bounding box center [318, 17] width 122 height 6
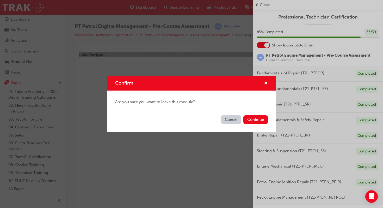
click at [236, 120] on button "Cancel" at bounding box center [231, 119] width 20 height 9
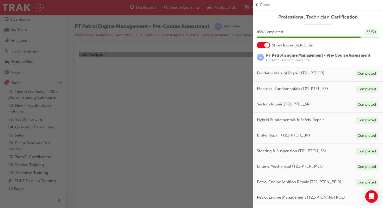
click at [226, 145] on div "button" at bounding box center [126, 104] width 253 height 208
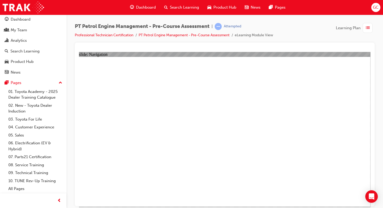
radio input "true"
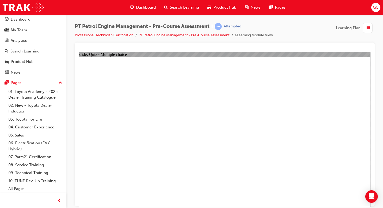
radio input "true"
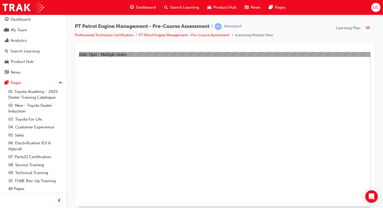
radio input "false"
radio input "true"
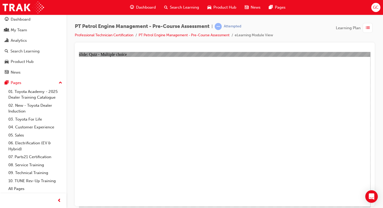
radio input "true"
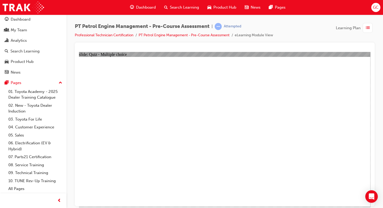
radio input "true"
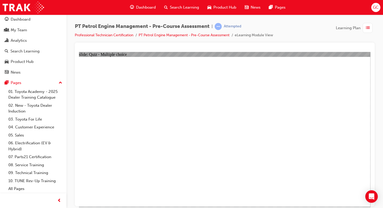
radio input "true"
radio input "false"
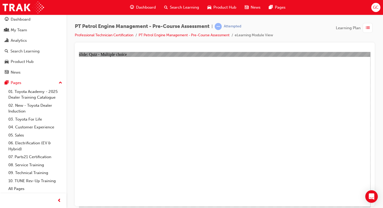
radio input "true"
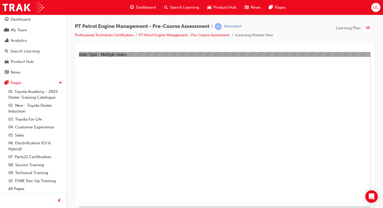
radio input "true"
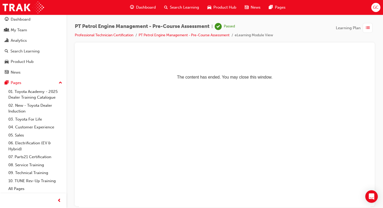
click at [371, 26] on div "button" at bounding box center [368, 28] width 10 height 10
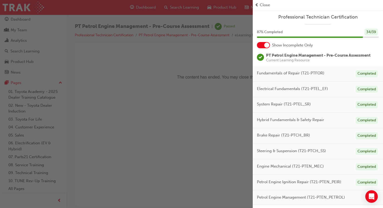
click at [350, 15] on span "Professional Technician Certification" at bounding box center [318, 17] width 122 height 6
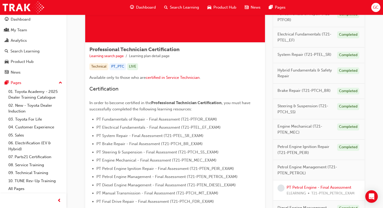
scroll to position [63, 0]
click at [164, 78] on span "certified in Service Technician" at bounding box center [173, 77] width 54 height 5
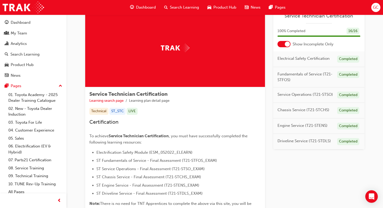
scroll to position [10, 0]
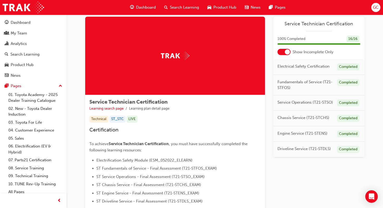
click at [172, 57] on img at bounding box center [175, 56] width 29 height 8
click at [186, 57] on img at bounding box center [175, 56] width 29 height 8
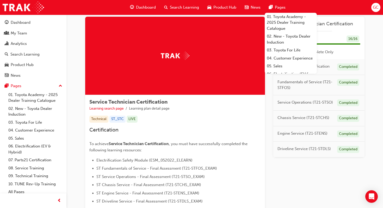
click at [284, 7] on span "Pages" at bounding box center [280, 7] width 11 height 6
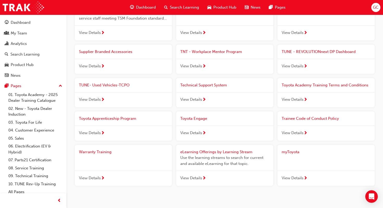
scroll to position [565, 0]
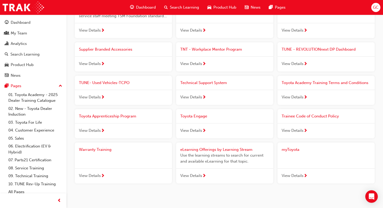
click at [102, 174] on span "next-icon" at bounding box center [103, 176] width 4 height 5
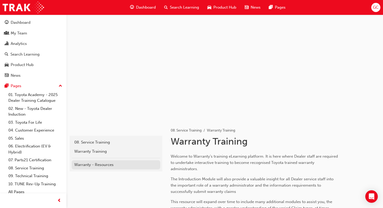
click at [90, 164] on div "Warranty - Resources" at bounding box center [115, 165] width 83 height 6
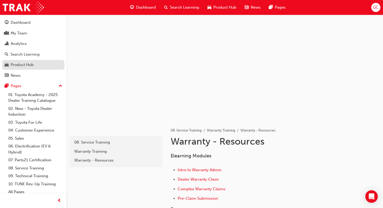
click at [21, 66] on div "Product Hub" at bounding box center [22, 65] width 23 height 6
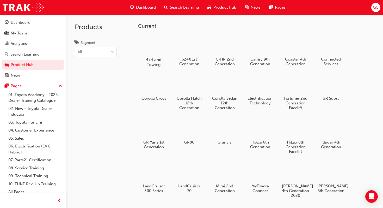
click at [153, 50] on div at bounding box center [153, 44] width 29 height 21
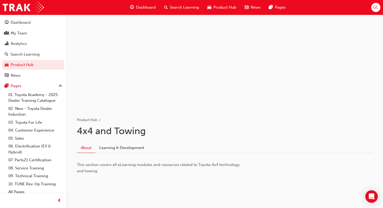
scroll to position [18, 0]
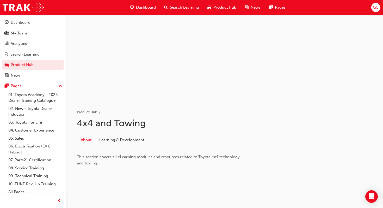
click at [238, 54] on div at bounding box center [225, 48] width 313 height 104
click at [113, 138] on link "Learning & Development" at bounding box center [121, 140] width 53 height 10
